Goal: Task Accomplishment & Management: Use online tool/utility

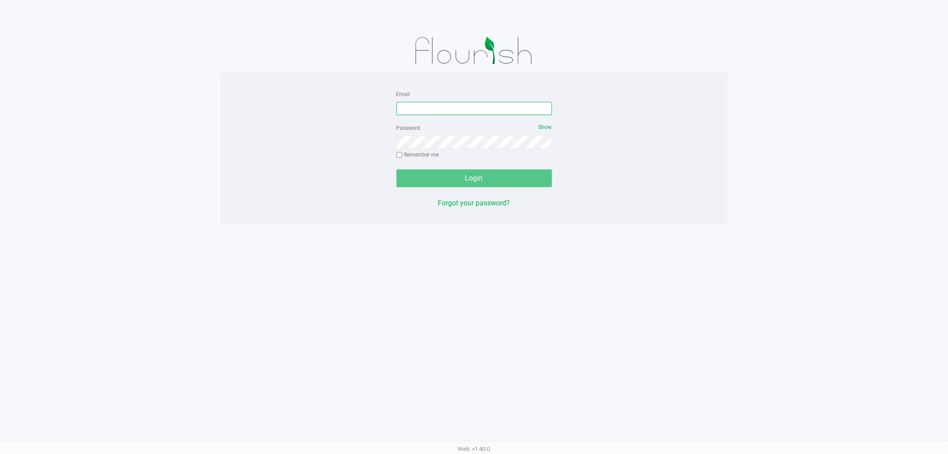
click at [461, 112] on input "Email" at bounding box center [474, 108] width 156 height 13
click at [494, 106] on input "kfernandez@liveparallel.clm" at bounding box center [474, 108] width 156 height 13
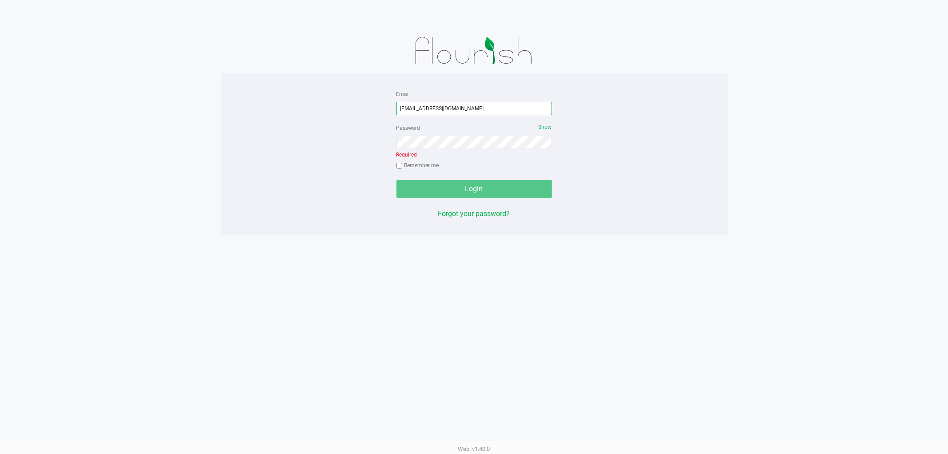
type input "[EMAIL_ADDRESS][DOMAIN_NAME]"
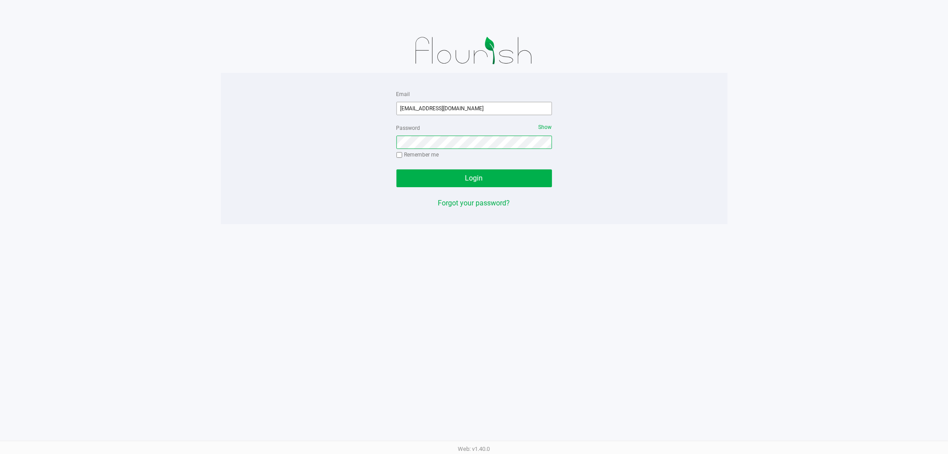
click at [396, 169] on button "Login" at bounding box center [474, 178] width 156 height 18
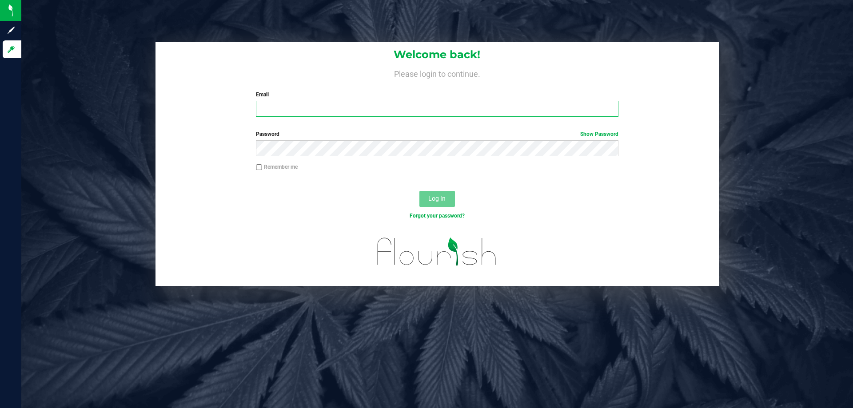
click at [472, 111] on input "Email" at bounding box center [437, 109] width 362 height 16
type input "[EMAIL_ADDRESS][DOMAIN_NAME]"
click at [419, 191] on button "Log In" at bounding box center [437, 199] width 36 height 16
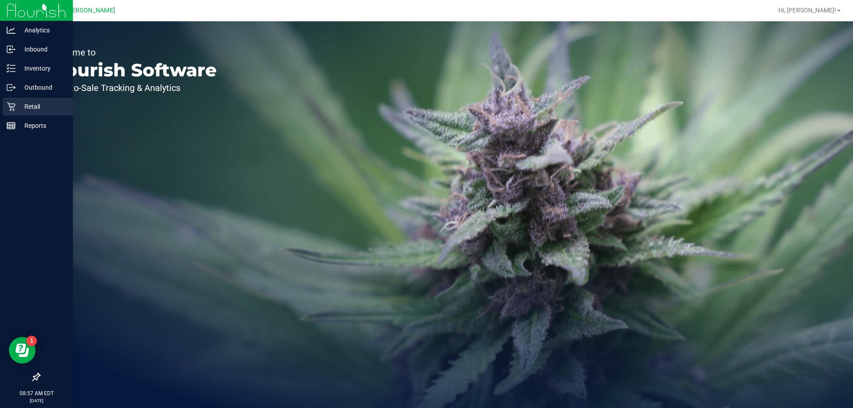
click at [44, 107] on p "Retail" at bounding box center [42, 106] width 53 height 11
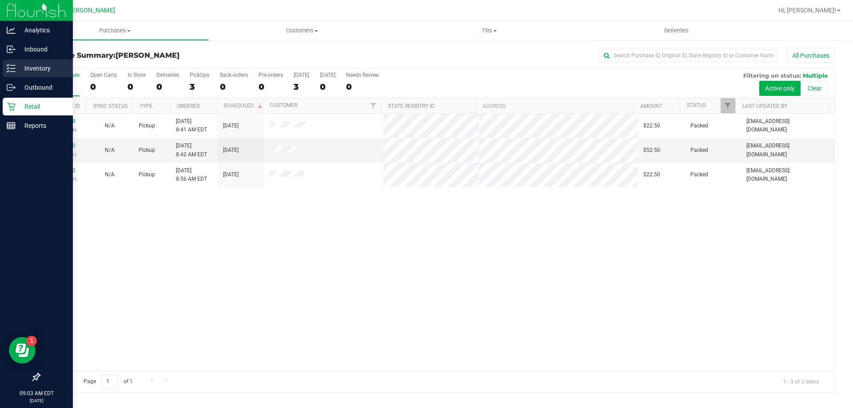
click at [0, 77] on link "Inventory" at bounding box center [36, 69] width 73 height 19
click at [0, 72] on link "Inventory" at bounding box center [36, 69] width 73 height 19
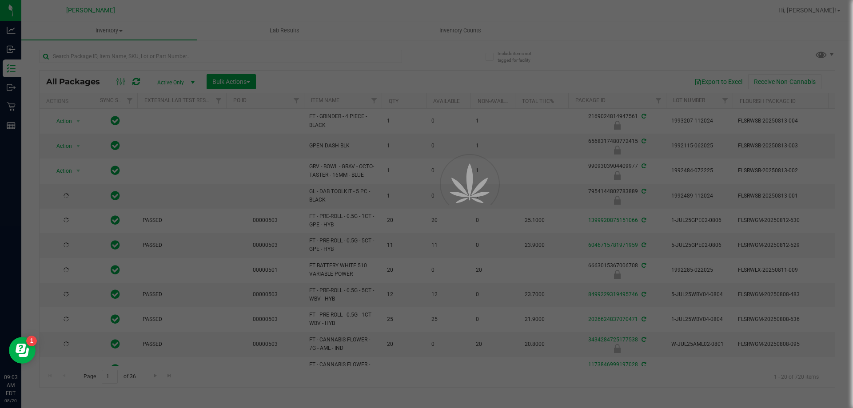
click at [136, 53] on div at bounding box center [426, 204] width 853 height 408
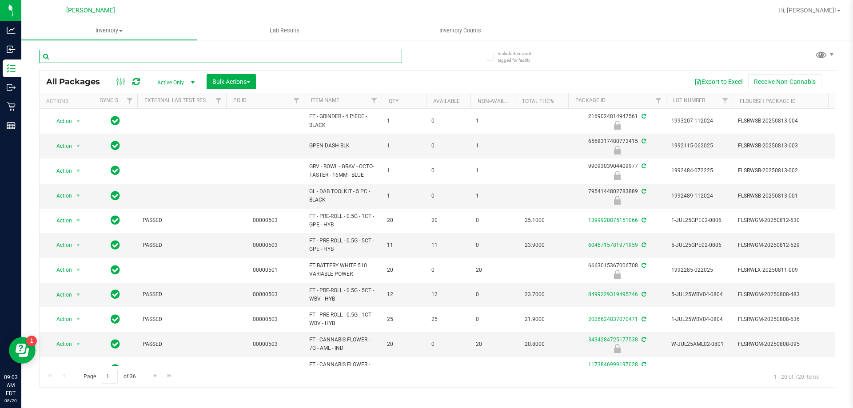
click at [112, 58] on input "text" at bounding box center [220, 56] width 363 height 13
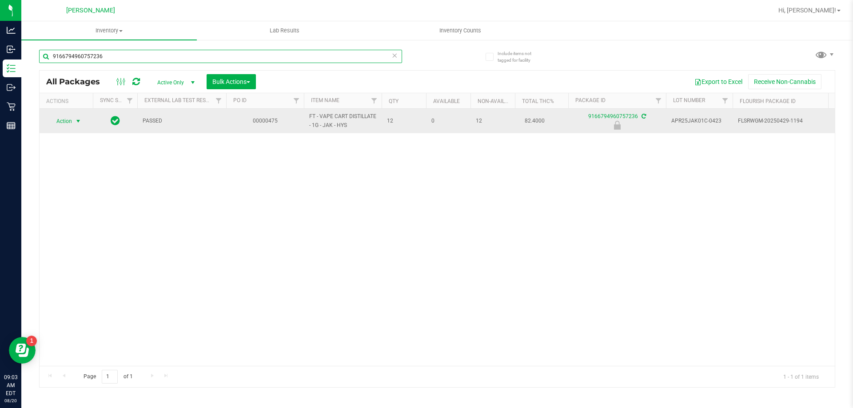
type input "9166794960757236"
click at [78, 125] on span "select" at bounding box center [78, 121] width 11 height 12
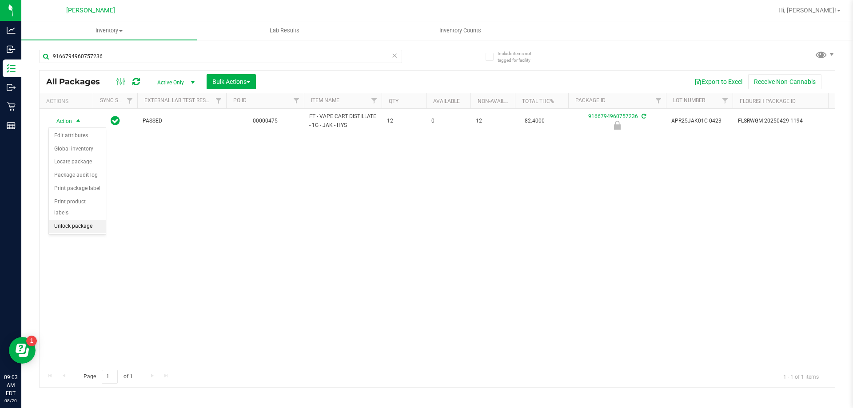
click at [100, 220] on li "Unlock package" at bounding box center [77, 226] width 57 height 13
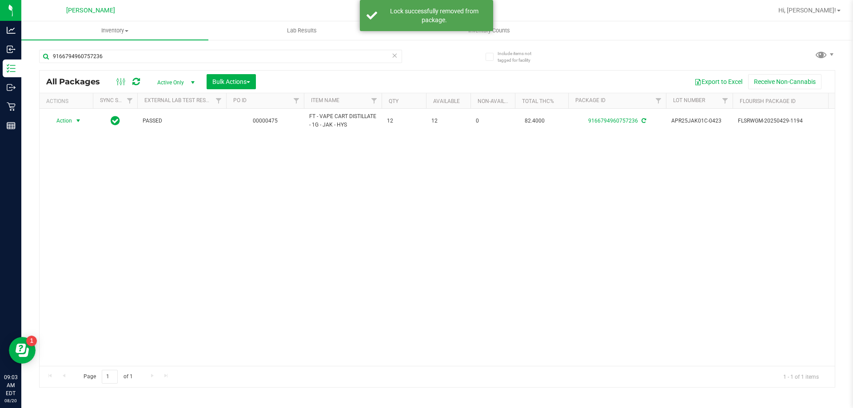
click at [68, 120] on span "Action" at bounding box center [60, 121] width 24 height 12
drag, startPoint x: 69, startPoint y: 303, endPoint x: 78, endPoint y: 296, distance: 12.0
click at [70, 304] on li "Print package label" at bounding box center [68, 308] width 38 height 36
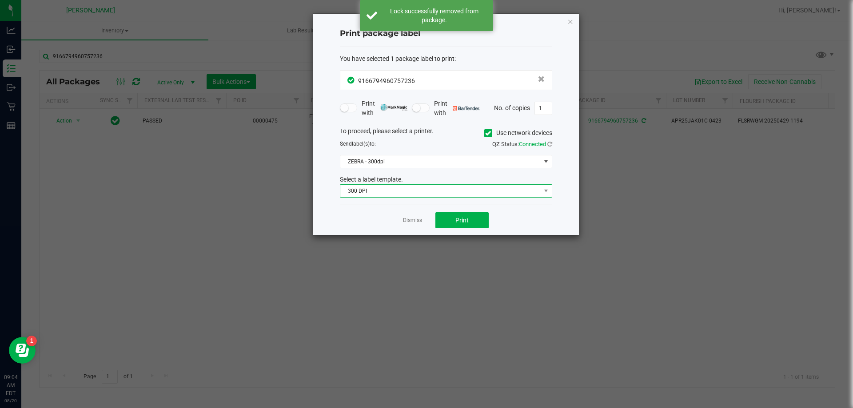
click at [385, 195] on span "300 DPI" at bounding box center [440, 191] width 200 height 12
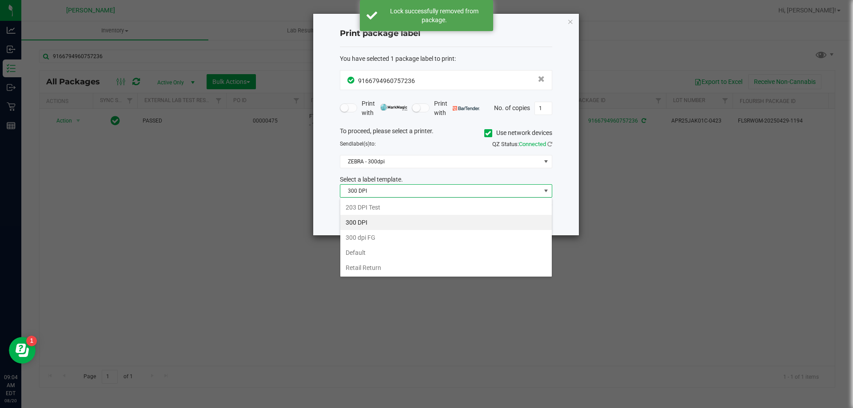
scroll to position [13, 212]
click at [372, 269] on li "Retail Return" at bounding box center [446, 267] width 212 height 15
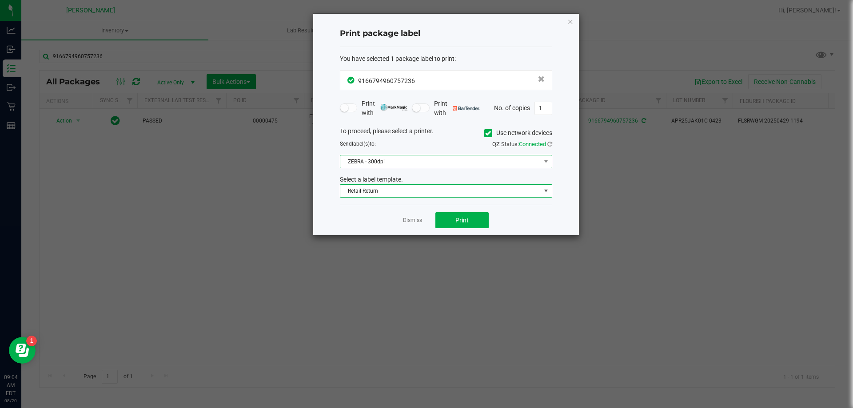
click at [347, 156] on span "ZEBRA - 300dpi" at bounding box center [440, 162] width 200 height 12
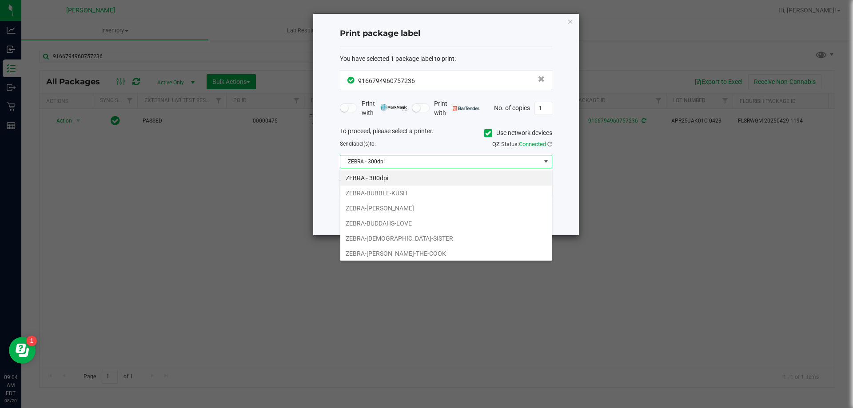
click at [347, 160] on span "ZEBRA - 300dpi" at bounding box center [440, 162] width 200 height 12
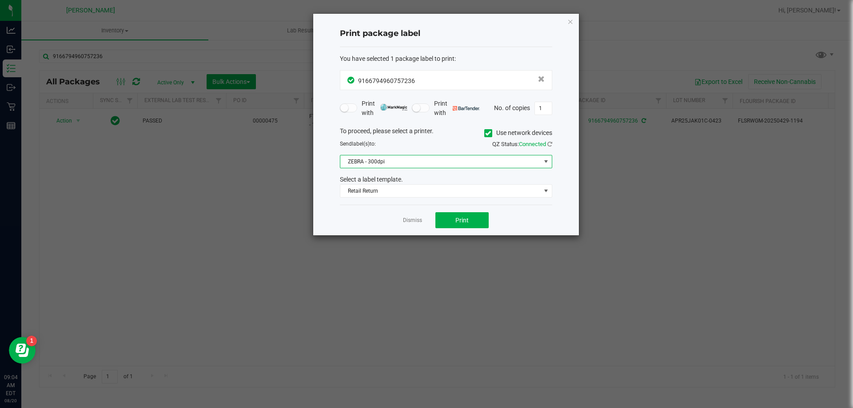
click at [347, 164] on span "ZEBRA - 300dpi" at bounding box center [440, 162] width 200 height 12
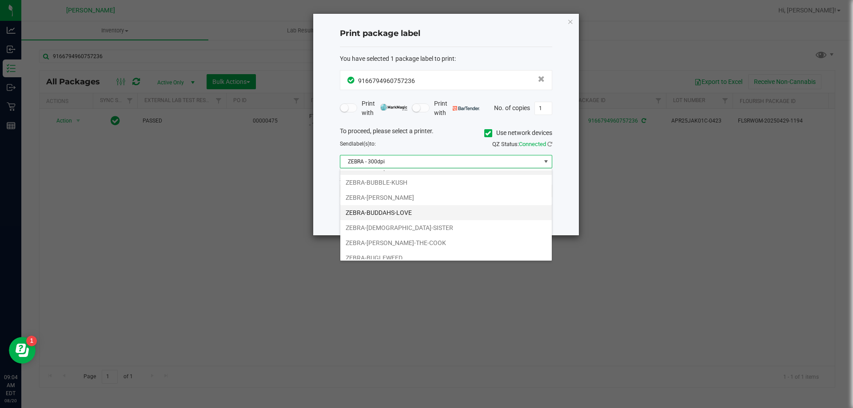
scroll to position [17, 0]
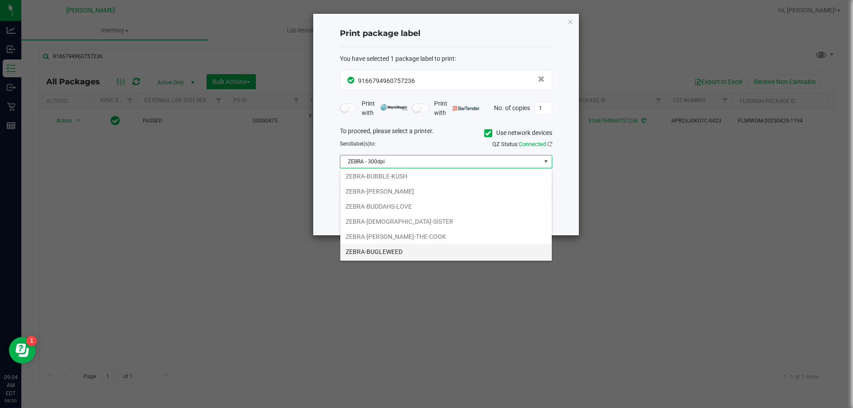
click at [367, 251] on li "ZEBRA-BUGLEWEED" at bounding box center [446, 251] width 212 height 15
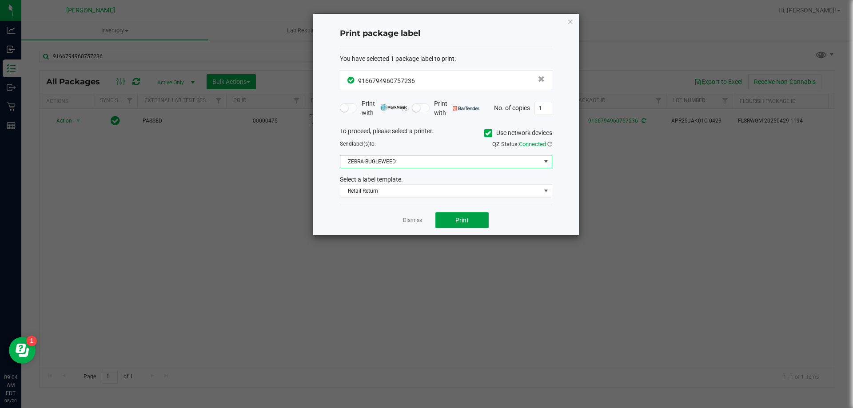
click at [455, 216] on button "Print" at bounding box center [461, 220] width 53 height 16
